Goal: Task Accomplishment & Management: Use online tool/utility

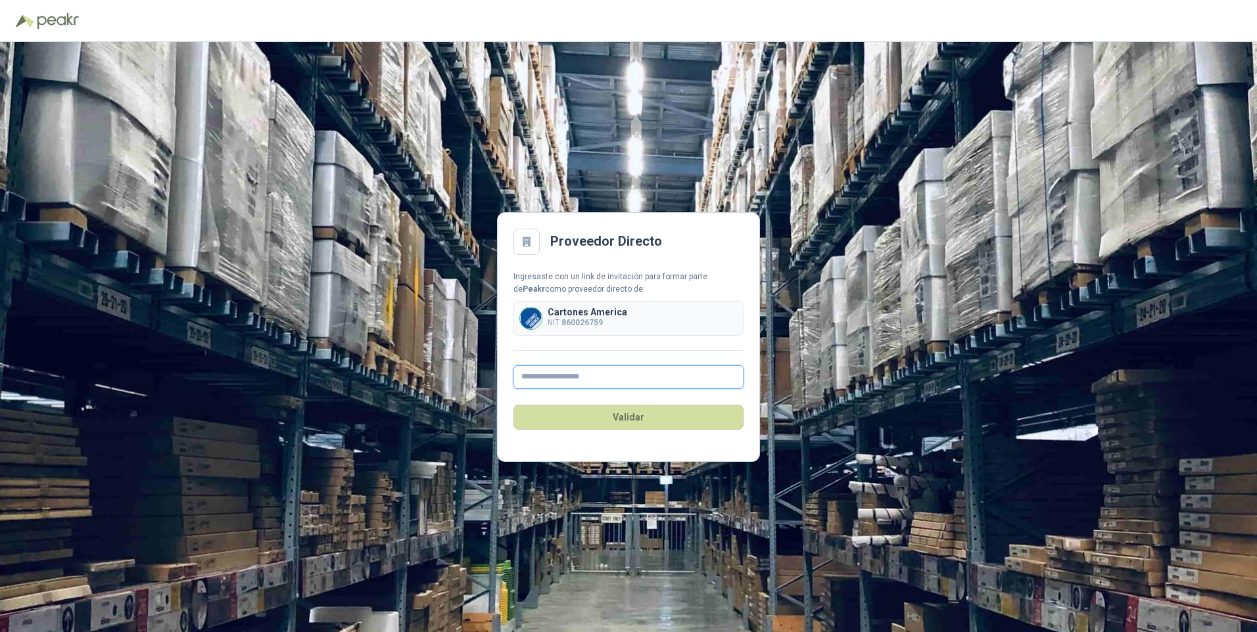
click at [542, 375] on input "text" at bounding box center [628, 377] width 230 height 24
type input "**********"
click at [621, 415] on button "Validar" at bounding box center [628, 417] width 230 height 25
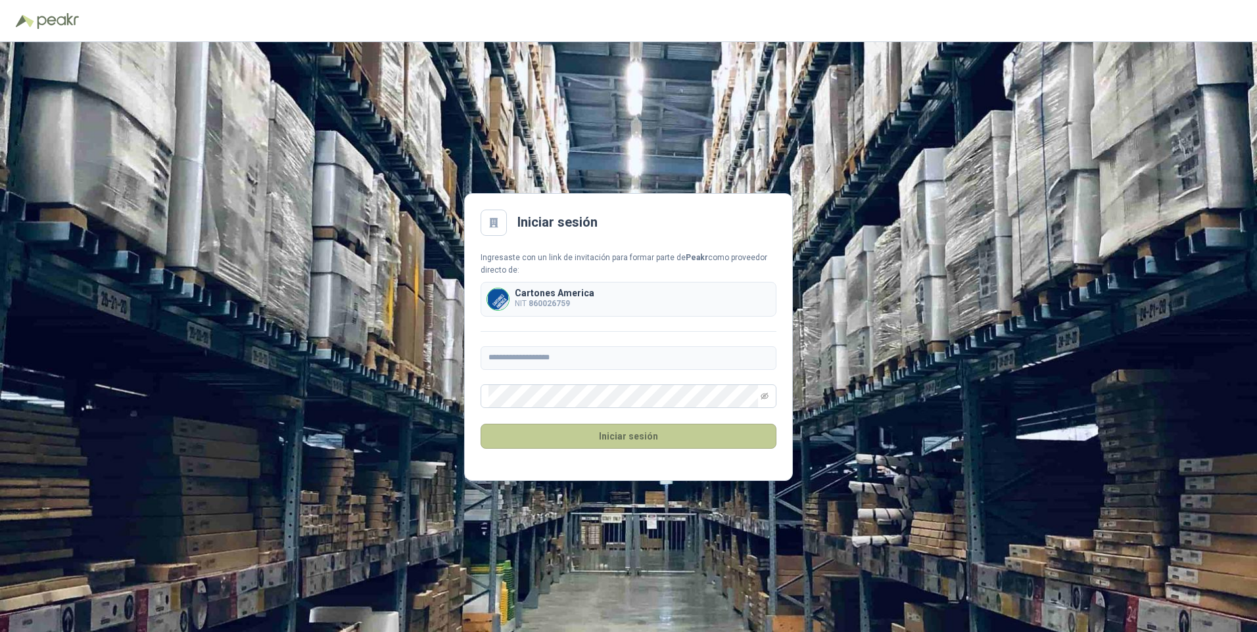
click at [607, 433] on button "Iniciar sesión" at bounding box center [629, 436] width 296 height 25
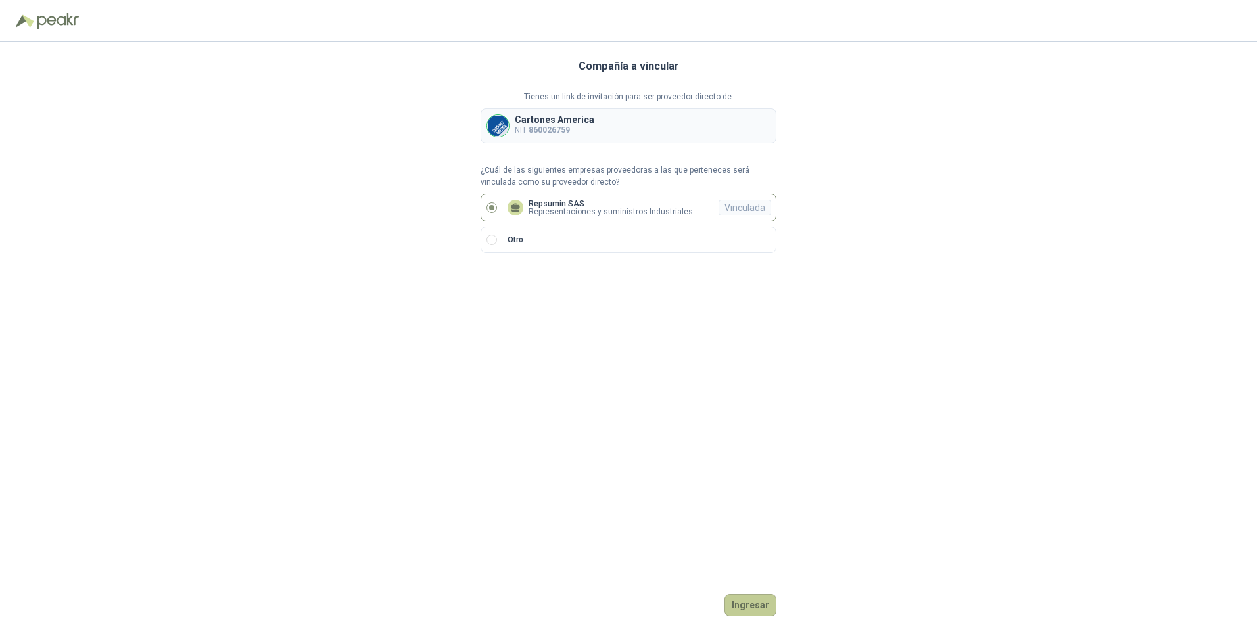
click at [744, 611] on button "Ingresar" at bounding box center [750, 605] width 52 height 22
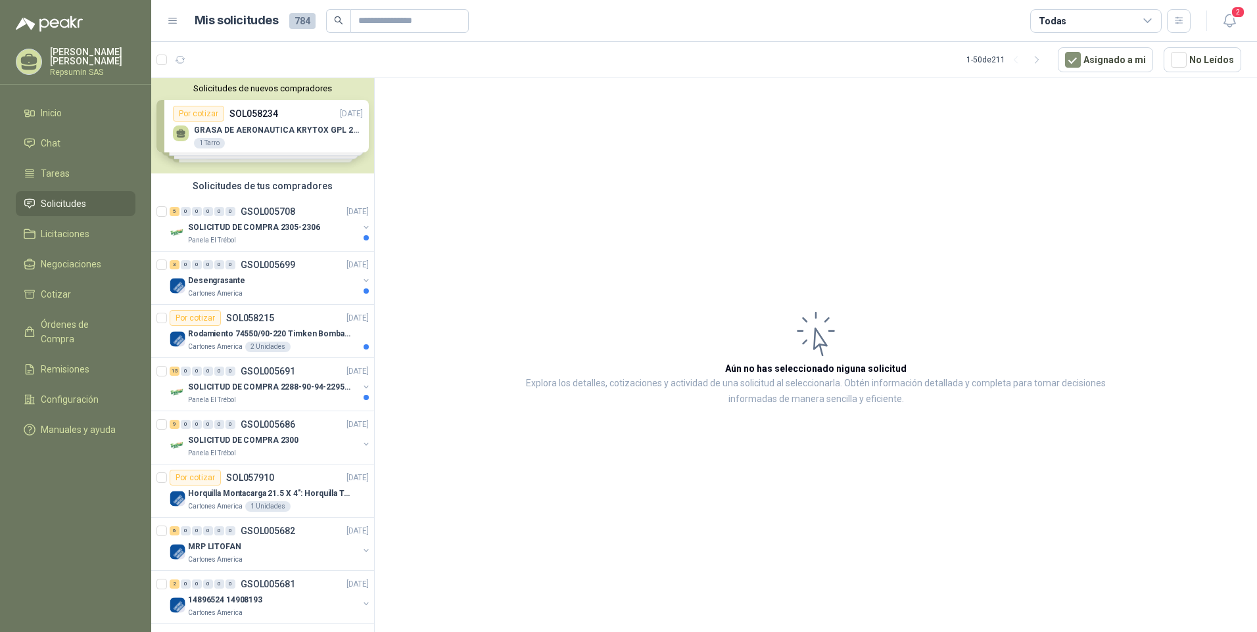
click at [181, 133] on div "Solicitudes de nuevos compradores Por cotizar SOL058234 [DATE] GRASA DE AERONAU…" at bounding box center [262, 125] width 223 height 95
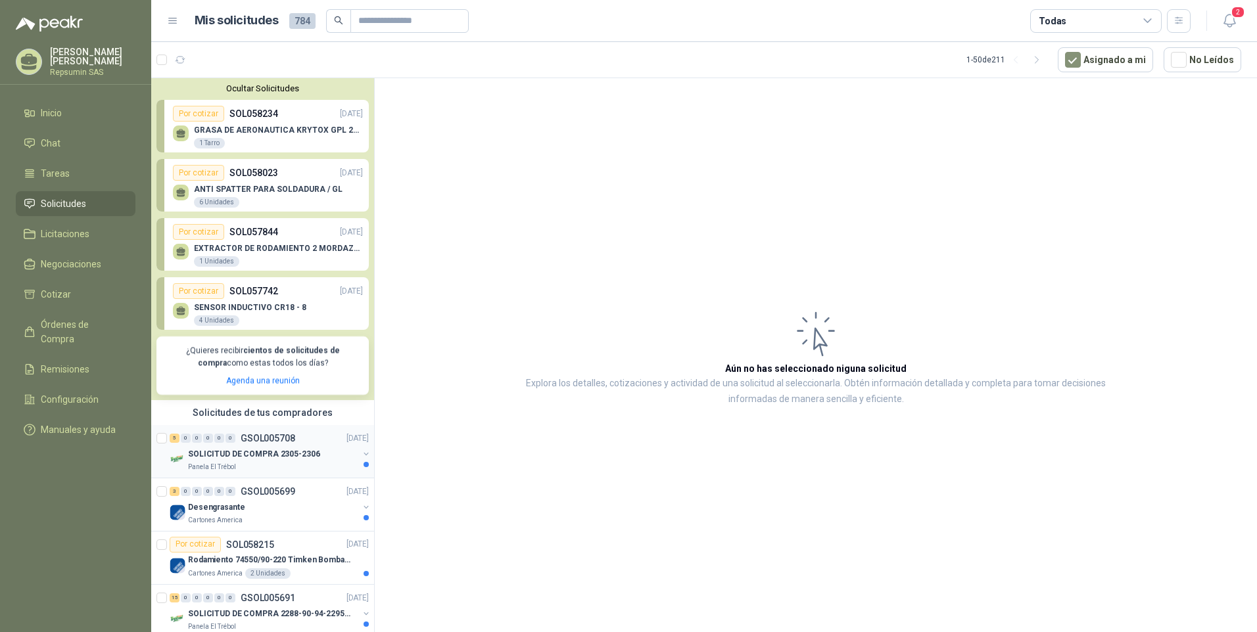
click at [194, 456] on p "SOLICITUD DE COMPRA 2305-2306" at bounding box center [254, 454] width 132 height 12
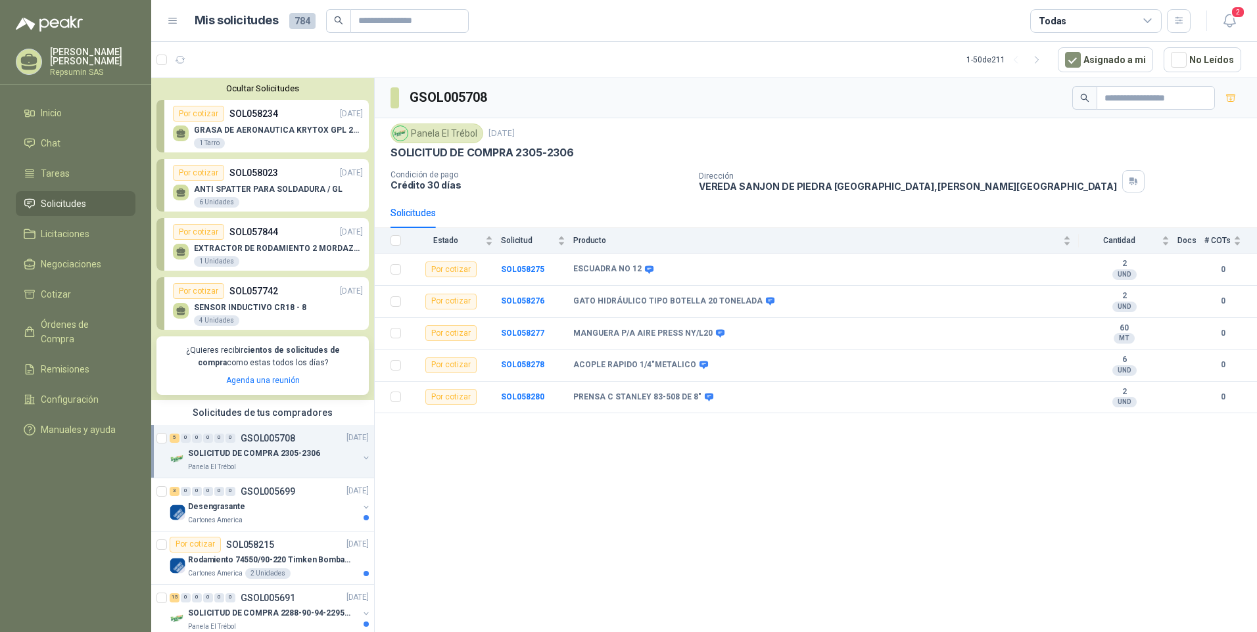
click at [245, 113] on p "SOL058234" at bounding box center [253, 113] width 49 height 14
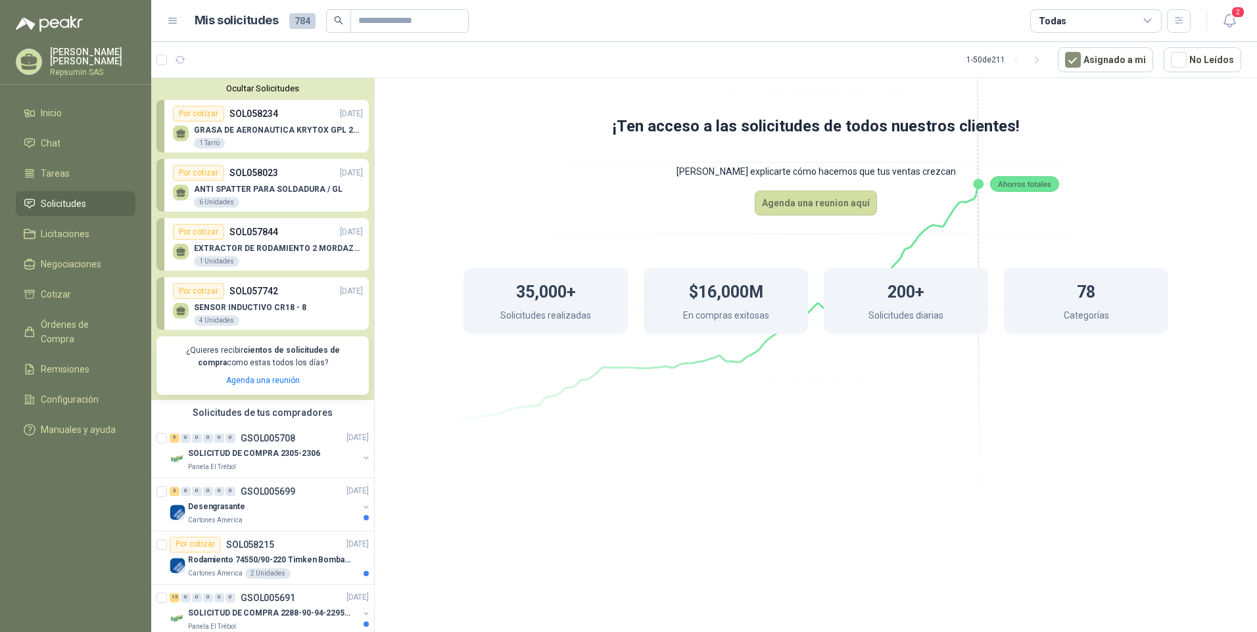
click at [228, 128] on p "GRASA DE AERONAUTICA KRYTOX GPL 207 (SE ADJUNTA IMAGEN DE REFERENCIA)" at bounding box center [278, 130] width 169 height 9
click at [511, 523] on icon at bounding box center [816, 224] width 736 height 621
click at [254, 89] on button "Ocultar Solicitudes" at bounding box center [262, 88] width 212 height 10
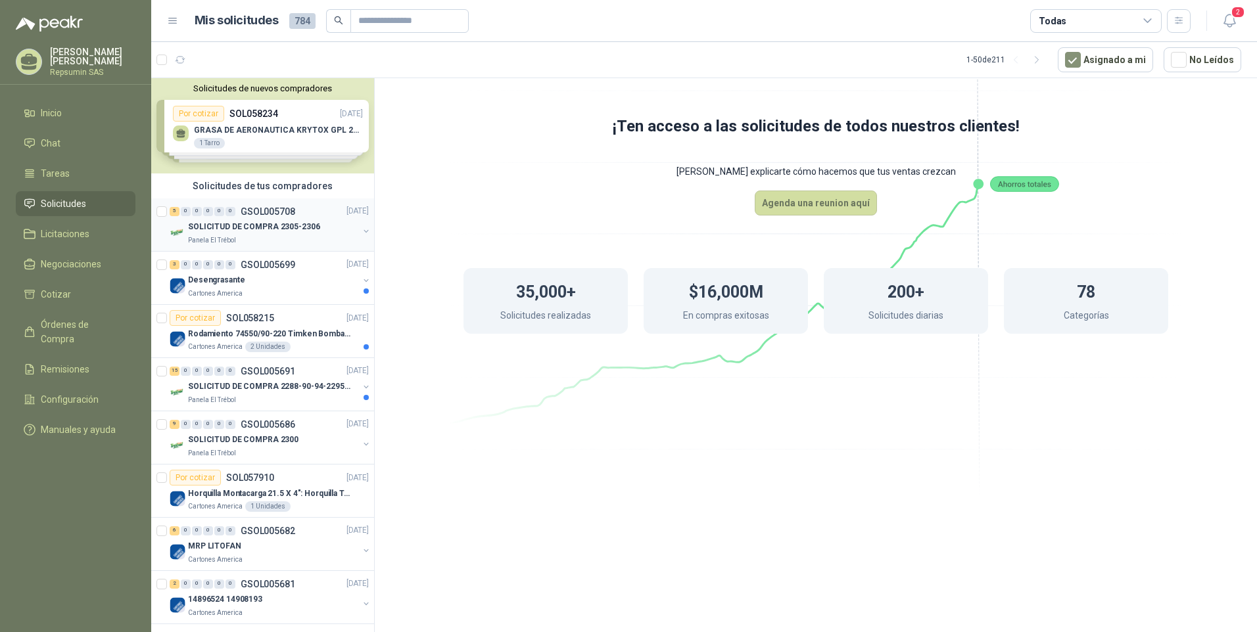
click at [247, 213] on p "GSOL005708" at bounding box center [268, 211] width 55 height 9
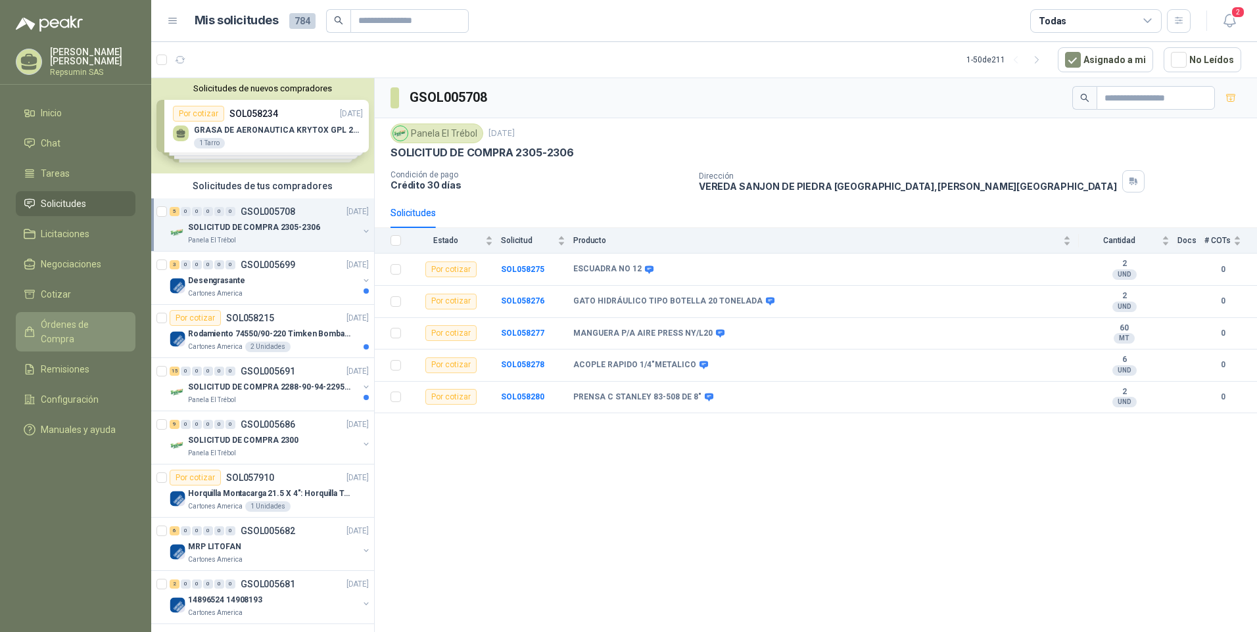
click at [66, 323] on span "Órdenes de Compra" at bounding box center [82, 332] width 82 height 29
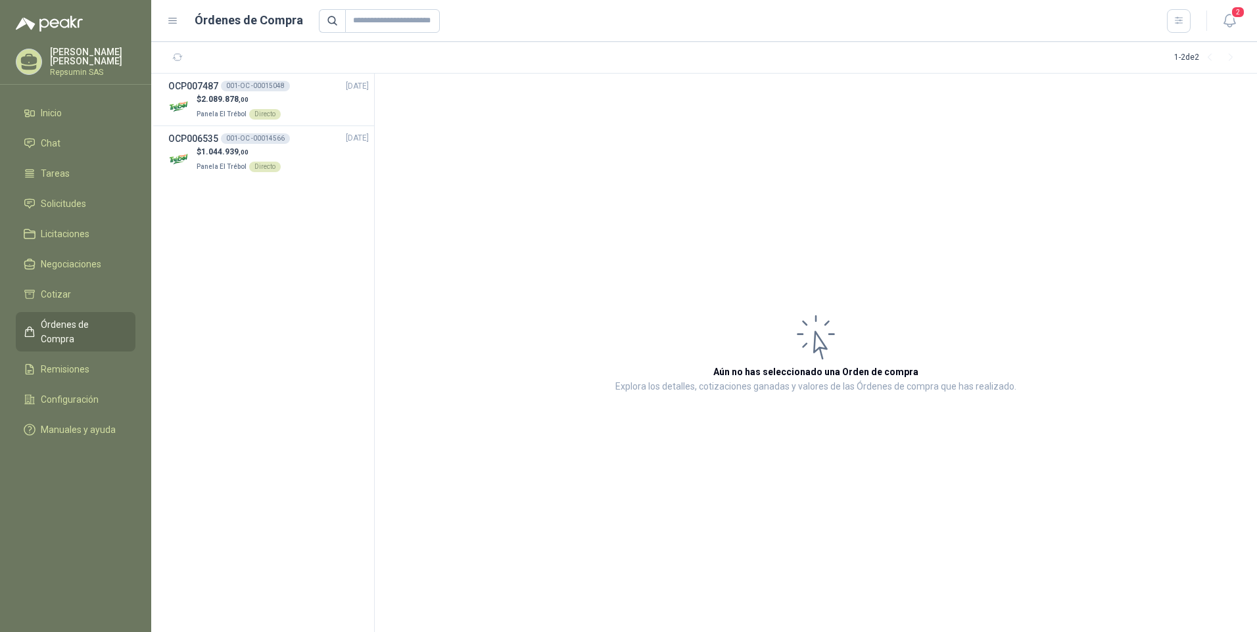
click at [54, 67] on div "[PERSON_NAME] Repsumin SAS" at bounding box center [92, 61] width 85 height 29
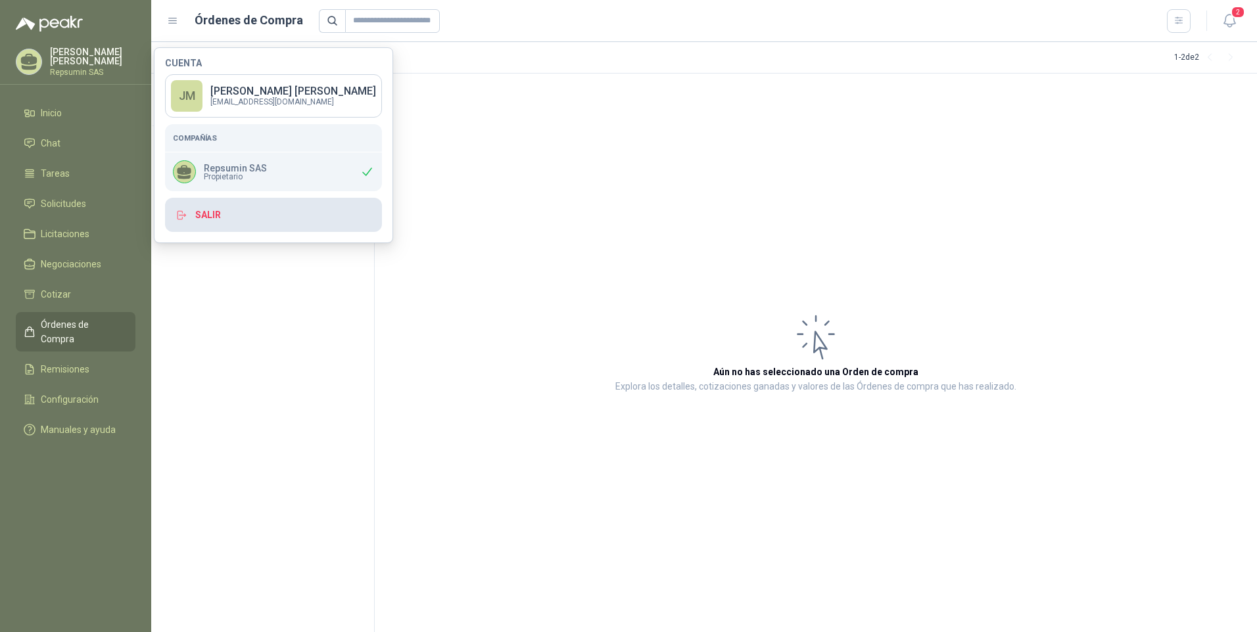
click at [206, 211] on button "Salir" at bounding box center [273, 215] width 217 height 34
